Goal: Task Accomplishment & Management: Manage account settings

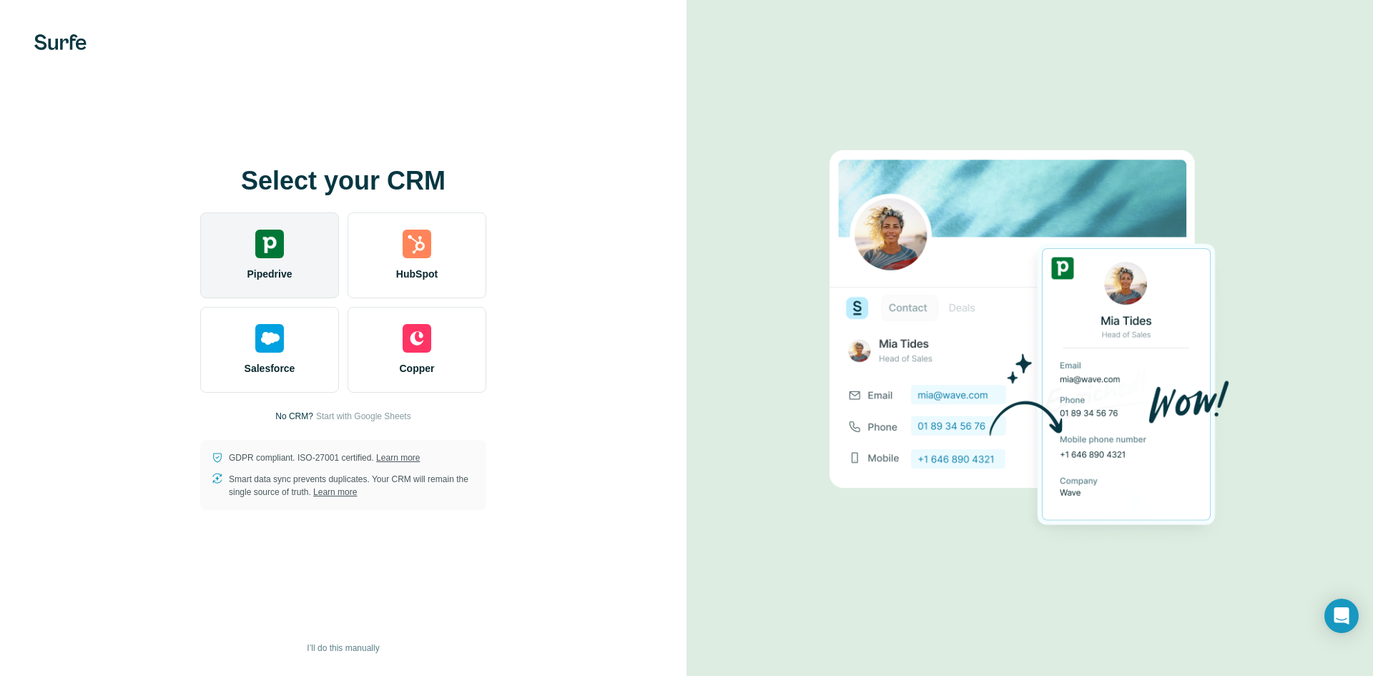
click at [264, 247] on img at bounding box center [269, 244] width 29 height 29
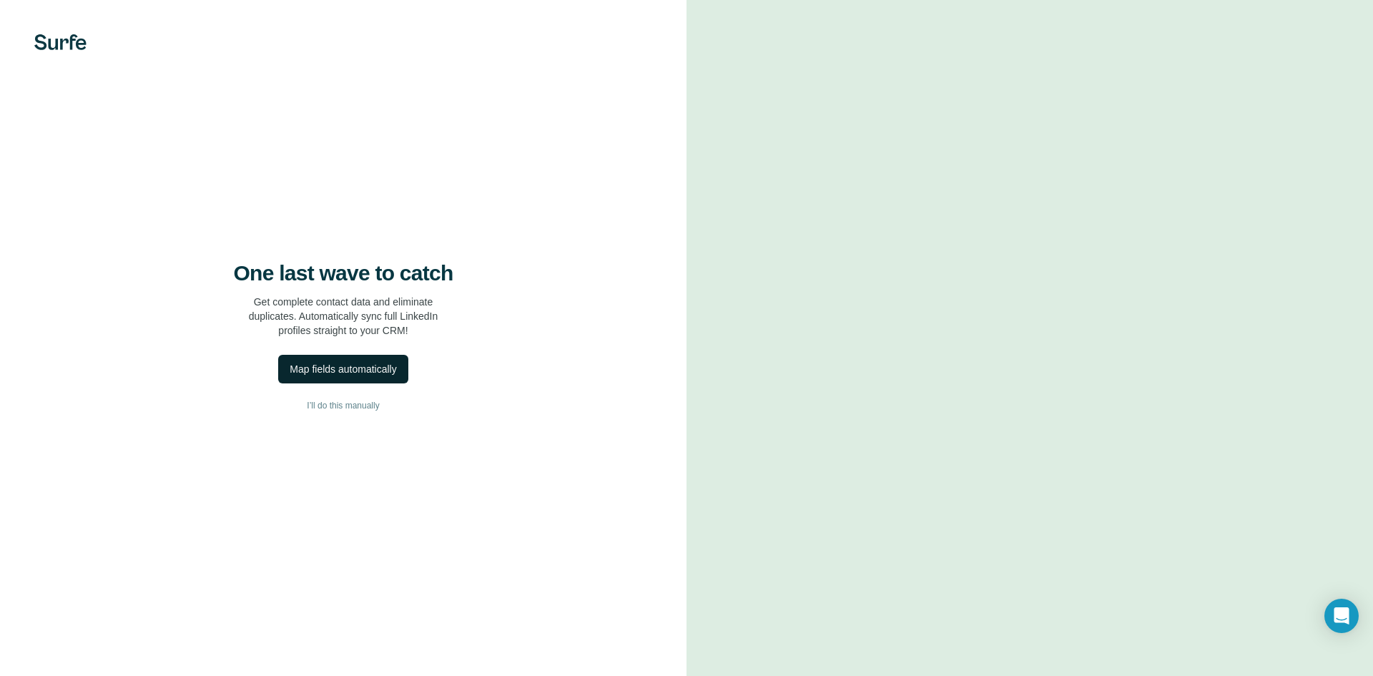
click at [353, 370] on div "Map fields automatically" at bounding box center [343, 369] width 107 height 14
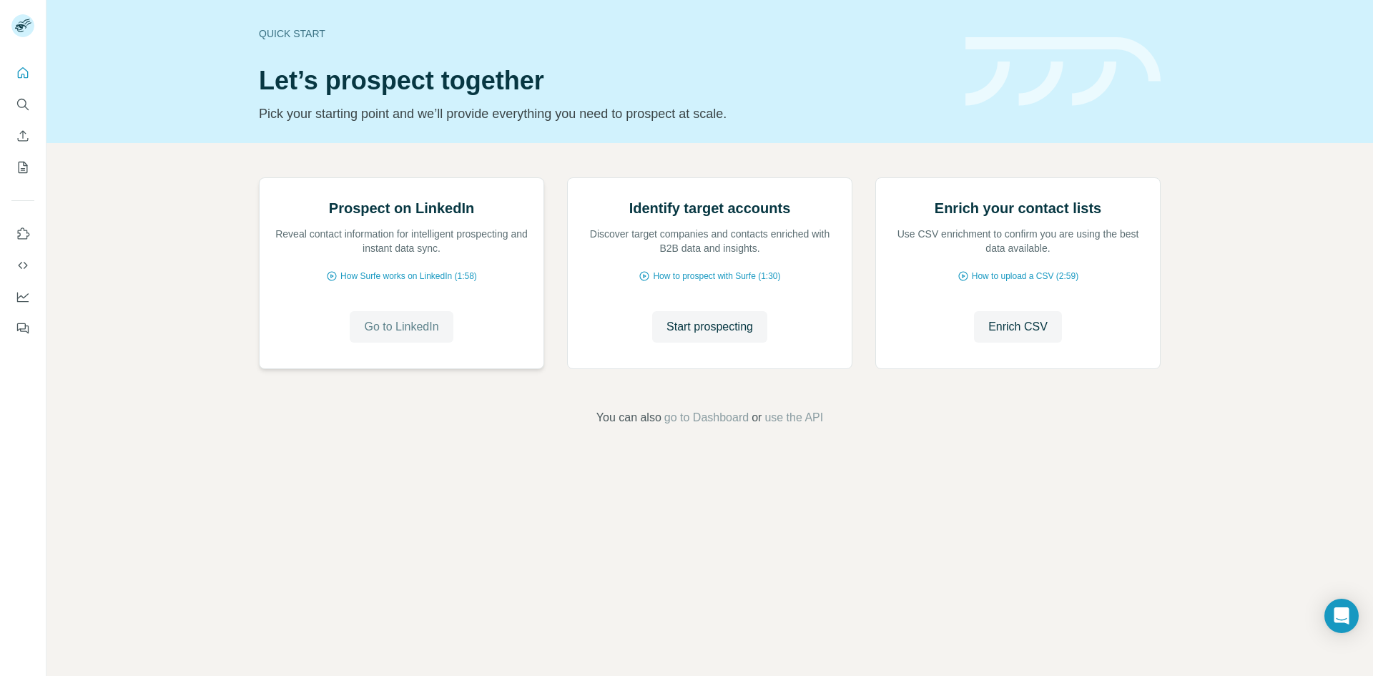
click at [425, 335] on span "Go to LinkedIn" at bounding box center [401, 326] width 74 height 17
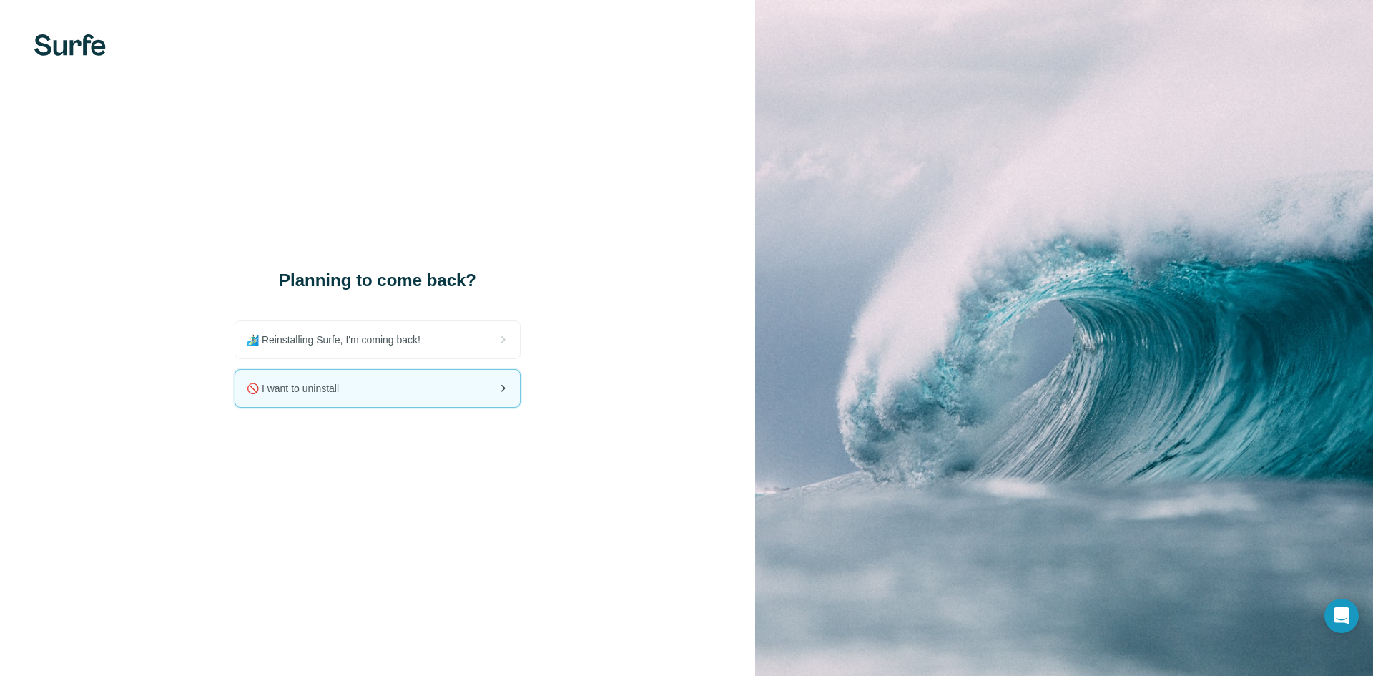
click at [472, 392] on div "🚫 I want to uninstall" at bounding box center [377, 388] width 285 height 37
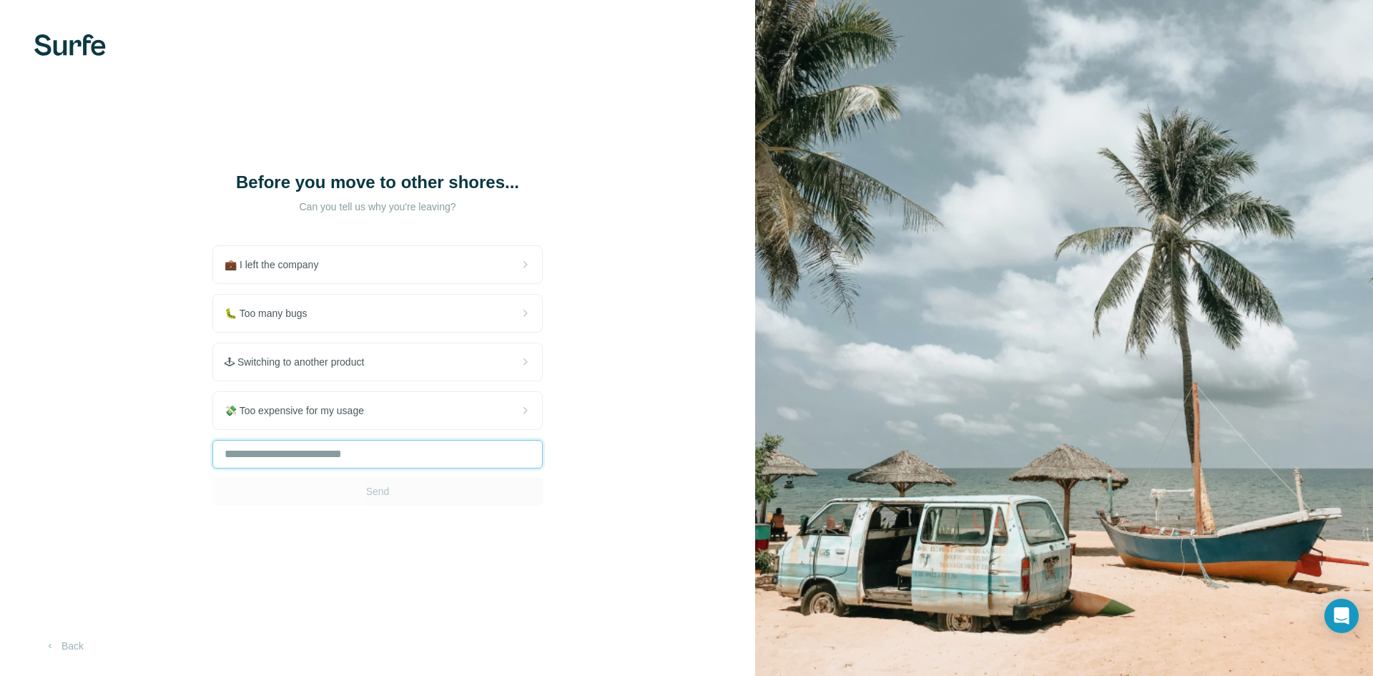
click at [416, 451] on input "text" at bounding box center [377, 454] width 330 height 29
type input "**********"
click at [411, 497] on button "Send" at bounding box center [377, 491] width 330 height 29
